Goal: Information Seeking & Learning: Find specific fact

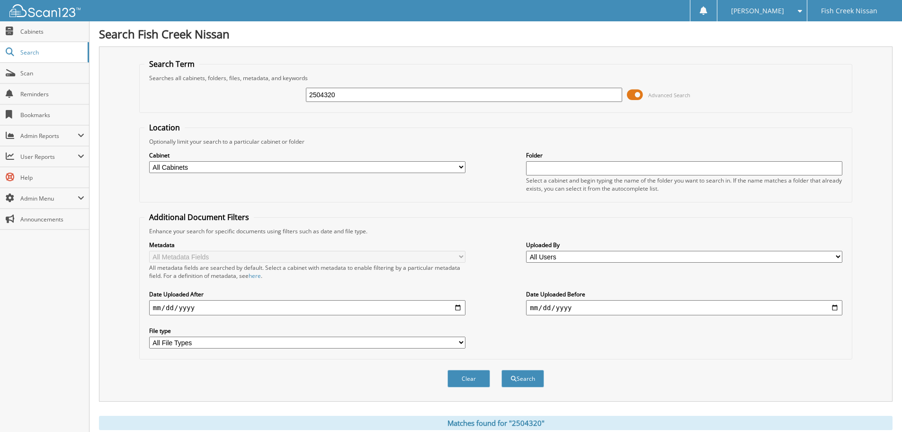
click at [412, 97] on input "2504320" at bounding box center [464, 95] width 316 height 14
type input "2511068"
click at [502, 370] on button "Search" at bounding box center [523, 379] width 43 height 18
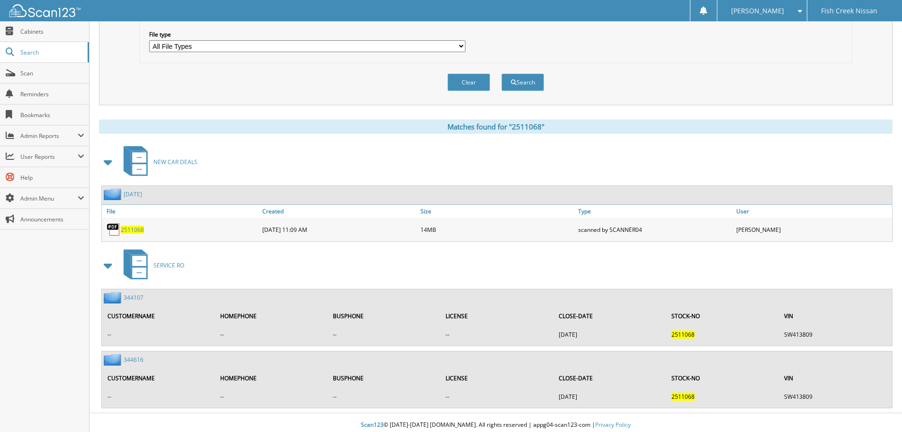
scroll to position [301, 0]
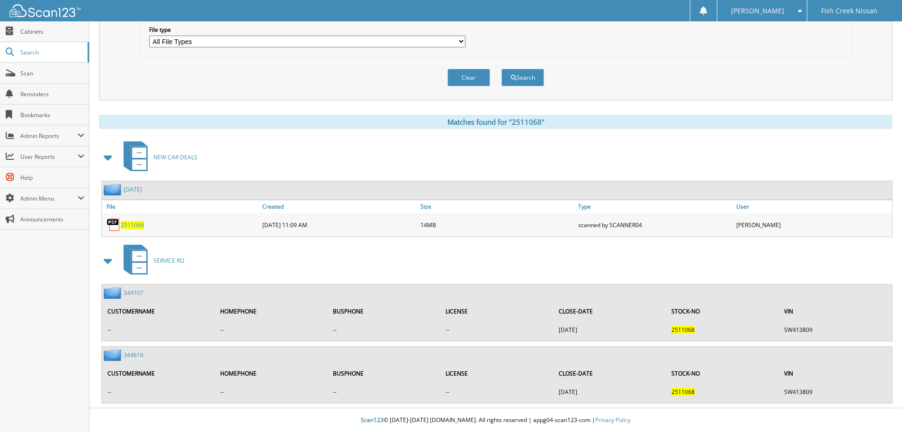
click at [143, 224] on span "2511068" at bounding box center [132, 225] width 23 height 8
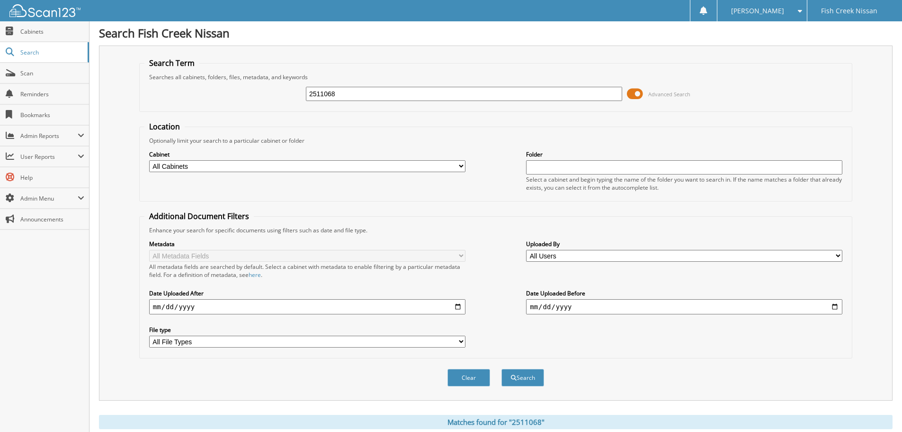
scroll to position [0, 0]
click at [352, 96] on input "2511068" at bounding box center [464, 95] width 316 height 14
type input "2505368"
click at [502, 370] on button "Search" at bounding box center [523, 379] width 43 height 18
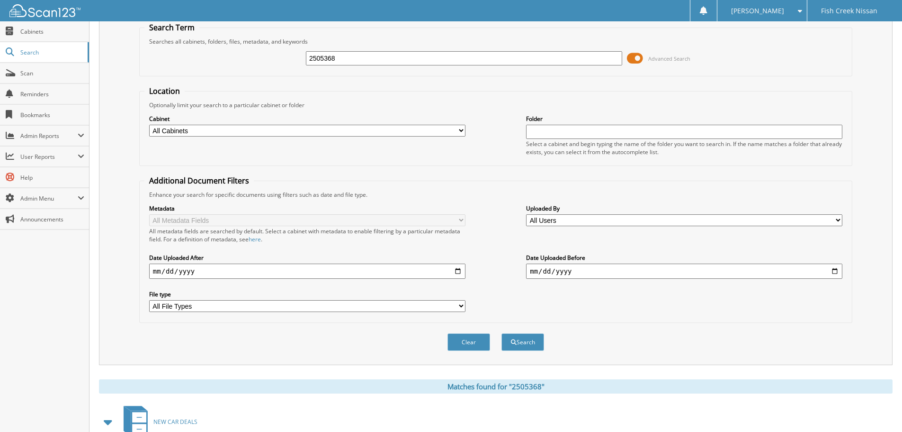
scroll to position [135, 0]
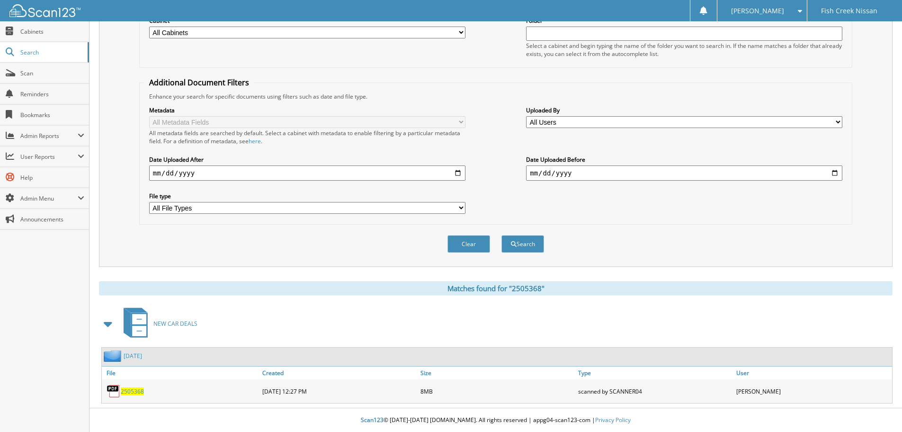
click at [133, 390] on span "2505368" at bounding box center [132, 391] width 23 height 8
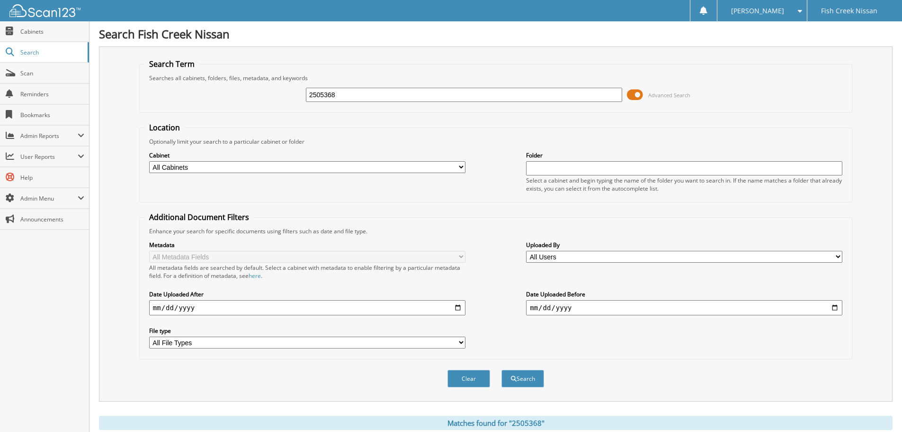
click at [468, 95] on input "2505368" at bounding box center [464, 95] width 316 height 14
type input "2505389"
click at [502, 370] on button "Search" at bounding box center [523, 379] width 43 height 18
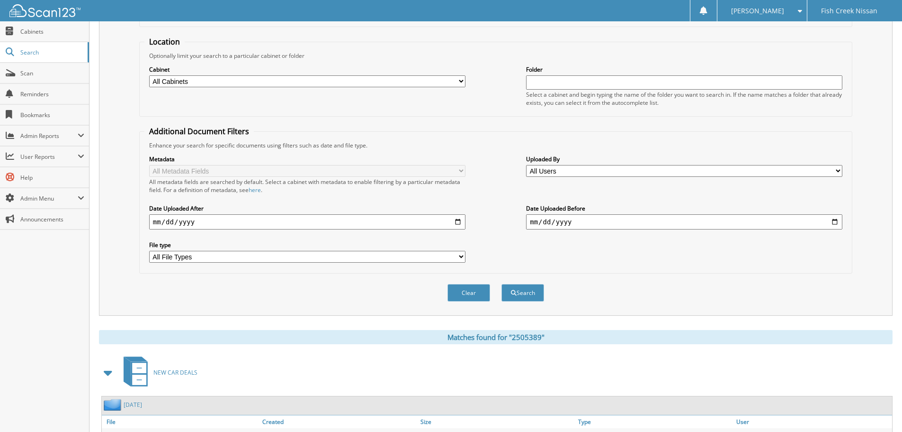
scroll to position [135, 0]
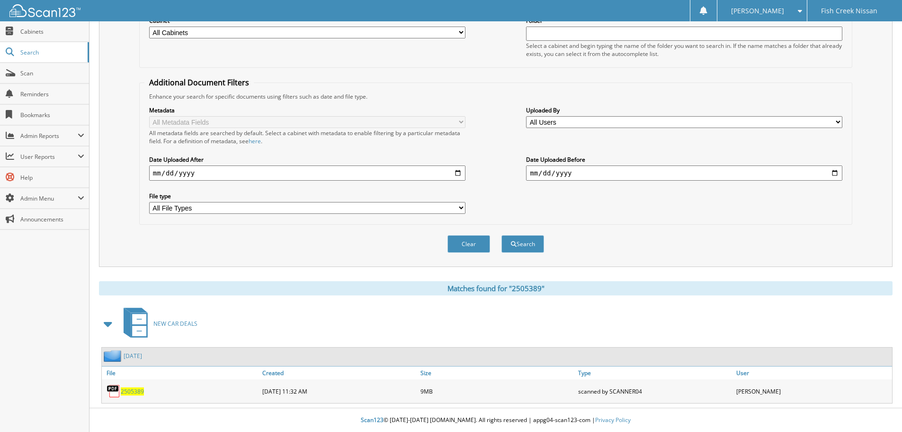
click at [131, 394] on span "2505389" at bounding box center [132, 391] width 23 height 8
